Goal: Check status: Check status

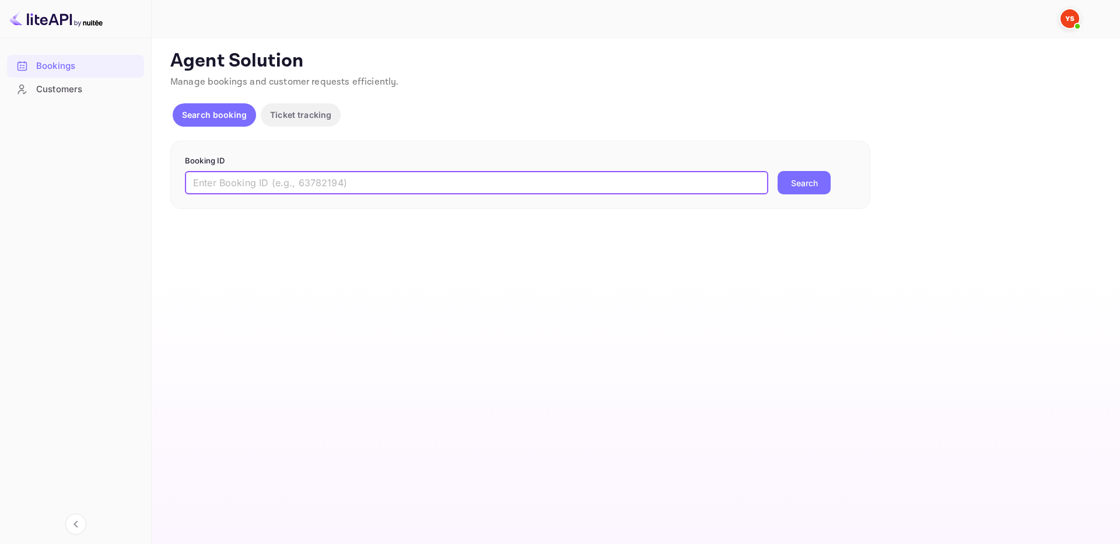
click at [461, 190] on input "text" at bounding box center [476, 182] width 583 height 23
paste input "9525211"
type input "9525211"
click at [778, 171] on button "Search" at bounding box center [804, 182] width 53 height 23
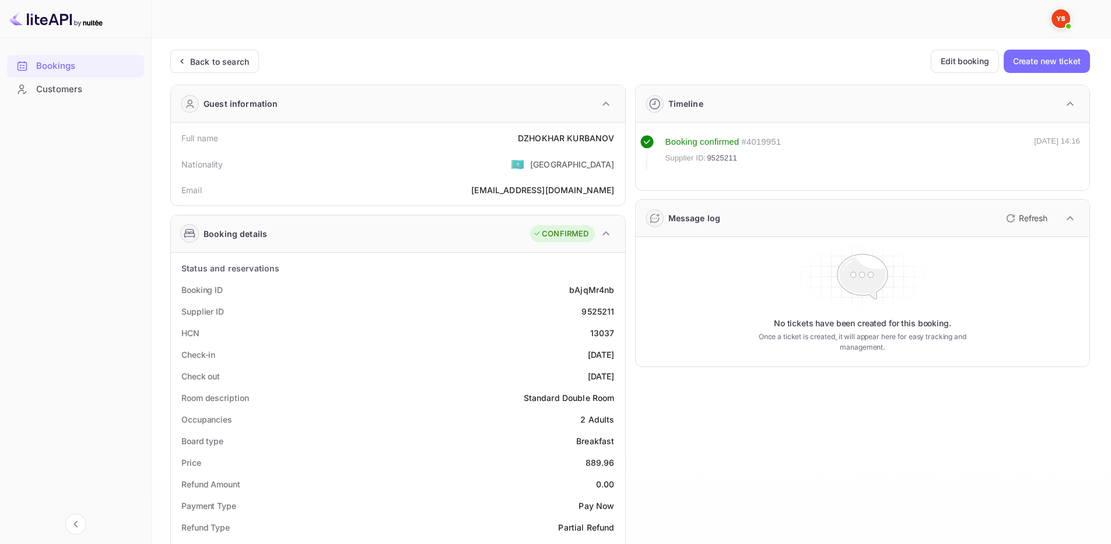
drag, startPoint x: 177, startPoint y: 291, endPoint x: 621, endPoint y: 369, distance: 451.5
copy div "Booking ID bAjqMr4nb Supplier ID 9525211 HCN 13037 Check-in [DATE] Check out [D…"
click at [691, 348] on div "No tickets have been created for this booking. Once a ticket is created, it wil…" at bounding box center [863, 302] width 445 height 120
drag, startPoint x: 182, startPoint y: 138, endPoint x: 614, endPoint y: 133, distance: 432.3
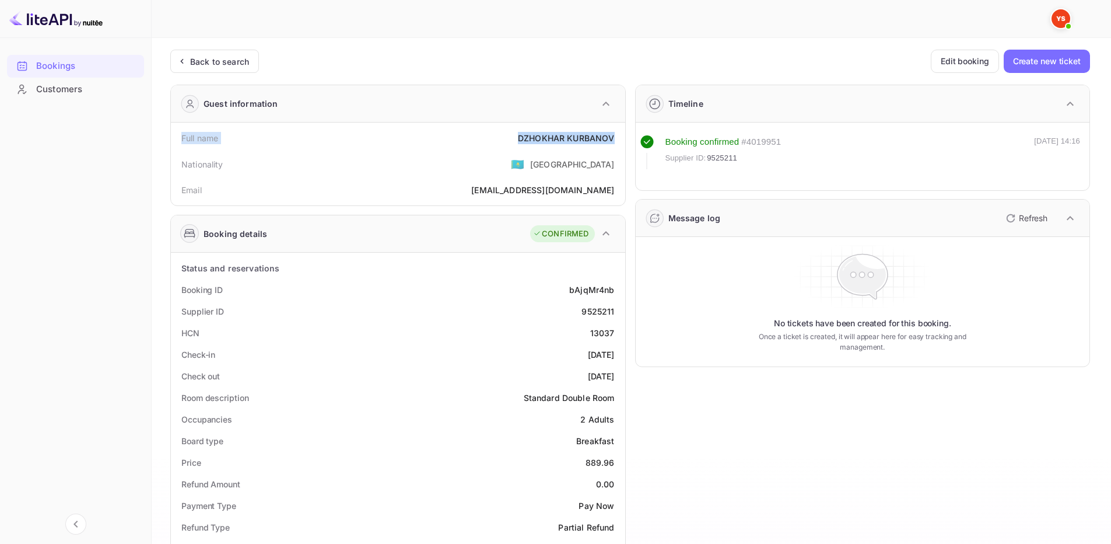
click at [614, 133] on div "Full name [PERSON_NAME]" at bounding box center [398, 138] width 445 height 22
copy div "Full name [PERSON_NAME]"
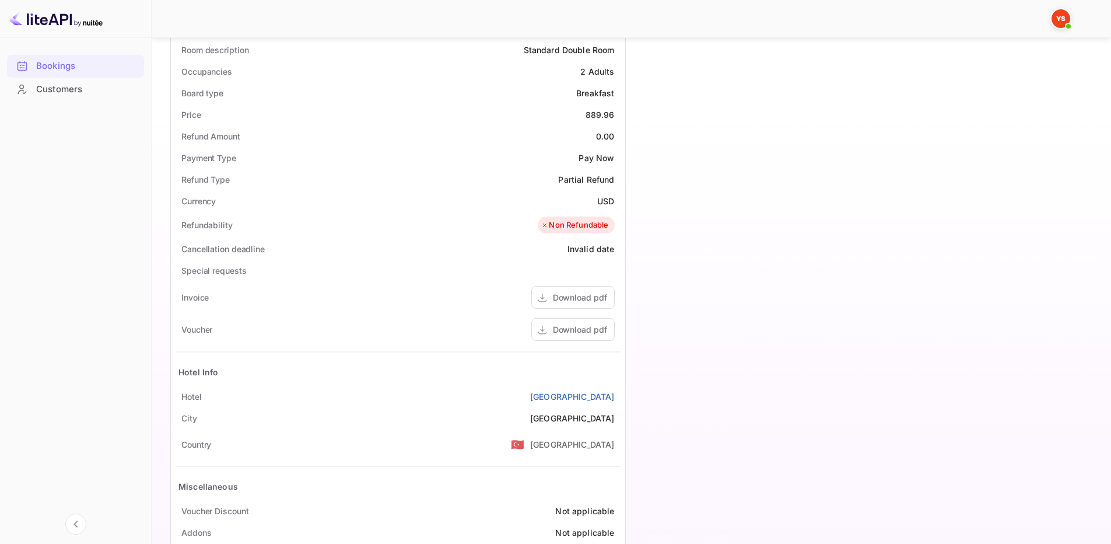
scroll to position [396, 0]
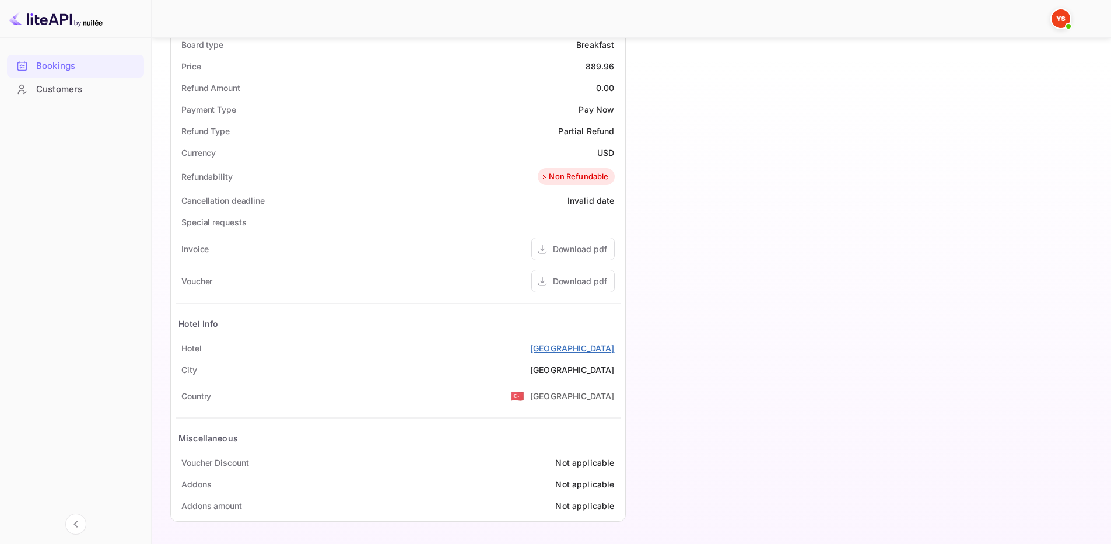
drag, startPoint x: 175, startPoint y: 345, endPoint x: 613, endPoint y: 349, distance: 438.1
click at [613, 349] on div "Status and reservations Booking ID bAjqMr4nb Supplier ID 9525211 HCN 13037 Chec…" at bounding box center [398, 188] width 454 height 664
copy div "[GEOGRAPHIC_DATA]"
